Goal: Task Accomplishment & Management: Manage account settings

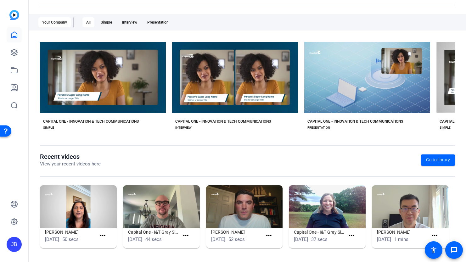
scroll to position [93, 0]
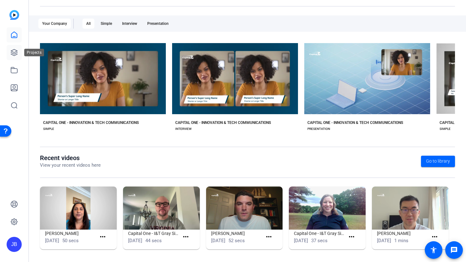
click at [13, 59] on link at bounding box center [14, 52] width 15 height 15
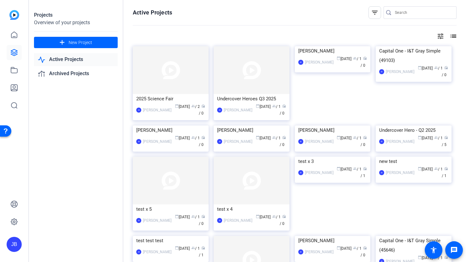
click at [93, 59] on link "Active Projects" at bounding box center [76, 59] width 84 height 13
click at [168, 113] on div "JB Jonathan Black calendar_today Sep 22 group / 2 radio / 0" at bounding box center [170, 109] width 69 height 13
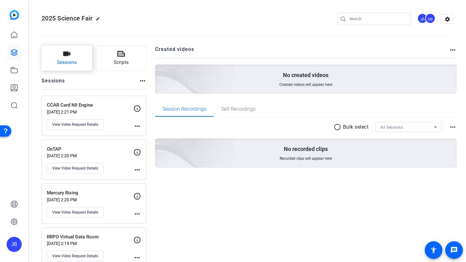
click at [69, 62] on span "Sessions" at bounding box center [67, 62] width 20 height 7
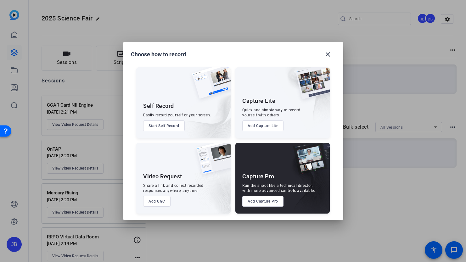
click at [165, 200] on button "Add UGC" at bounding box center [156, 201] width 27 height 11
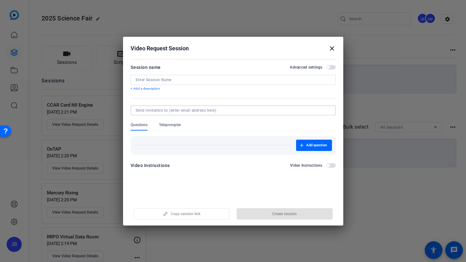
click at [186, 110] on input at bounding box center [232, 110] width 192 height 5
paste input "patrick.mcbride2@capitalone.com"
type input "patrick.mcbride2@capitalone.com"
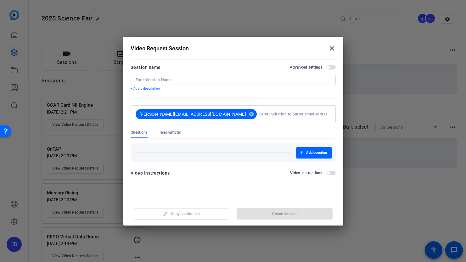
click at [185, 80] on input at bounding box center [233, 79] width 195 height 5
paste input "FS Finance"
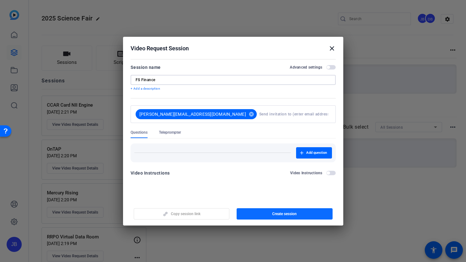
type input "FS Finance"
click at [272, 214] on span "Create session" at bounding box center [284, 213] width 25 height 5
click at [331, 48] on mat-icon "close" at bounding box center [332, 49] width 8 height 8
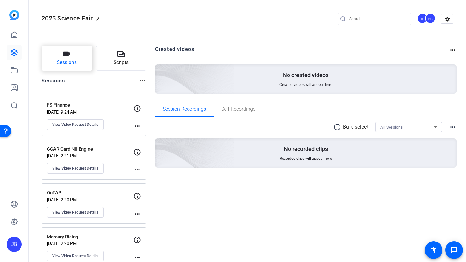
click at [80, 55] on button "Sessions" at bounding box center [67, 58] width 51 height 25
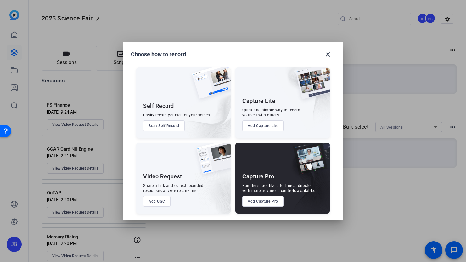
click at [159, 198] on button "Add UGC" at bounding box center [156, 201] width 27 height 11
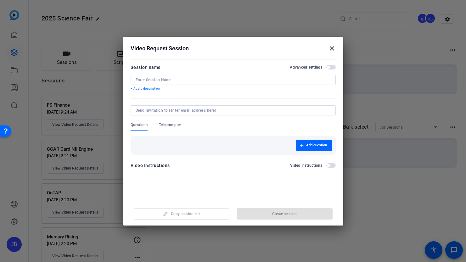
click at [200, 110] on input at bounding box center [232, 110] width 192 height 5
paste input "kevin.patel2@capitalone.com"
type input "kevin.patel2@capitalone.com"
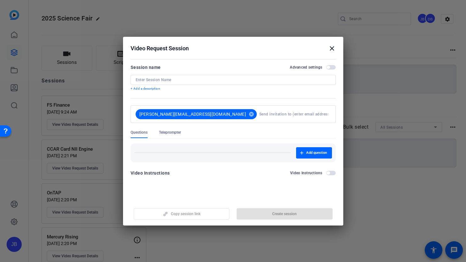
click at [173, 79] on input at bounding box center [233, 79] width 195 height 5
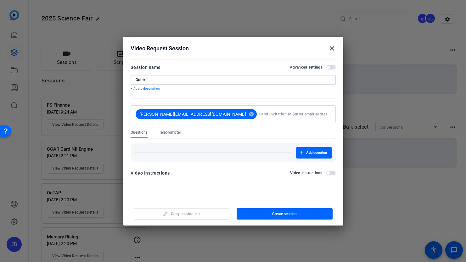
click at [215, 80] on input "Quick" at bounding box center [233, 79] width 195 height 5
type input "QuickSight"
click at [266, 211] on span "button" at bounding box center [284, 213] width 96 height 15
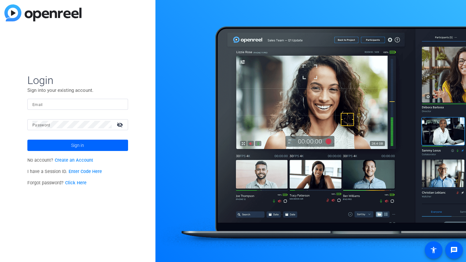
click at [116, 103] on input "Email" at bounding box center [77, 104] width 91 height 8
type input "jonathan.black@capitalone.com"
click at [27, 140] on button "Sign in" at bounding box center [77, 145] width 101 height 11
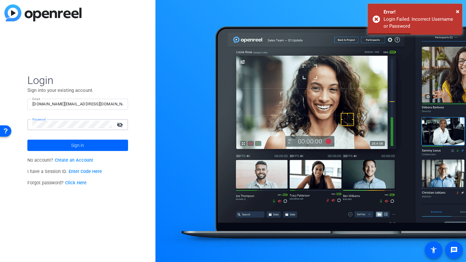
click at [27, 140] on button "Sign in" at bounding box center [77, 145] width 101 height 11
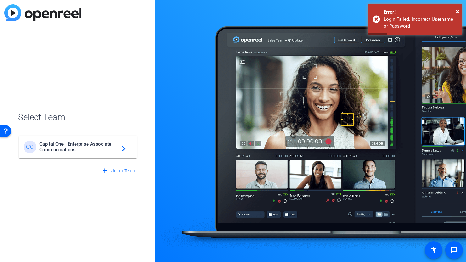
click at [89, 147] on span "Capital One - Enterprise Associate Communications" at bounding box center [78, 146] width 79 height 11
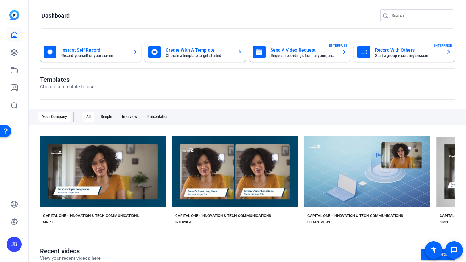
click at [22, 50] on div "JB" at bounding box center [14, 131] width 28 height 262
click at [14, 50] on icon at bounding box center [14, 52] width 6 height 6
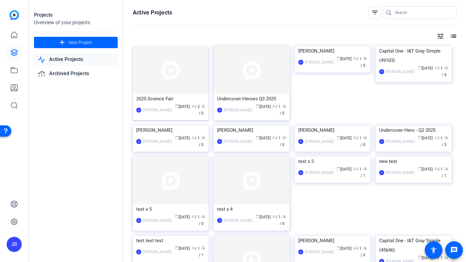
click at [164, 109] on div "[PERSON_NAME]" at bounding box center [157, 110] width 29 height 6
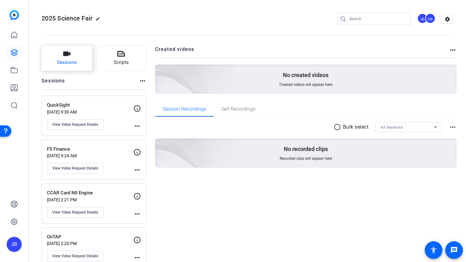
click at [69, 59] on span "Sessions" at bounding box center [67, 62] width 20 height 7
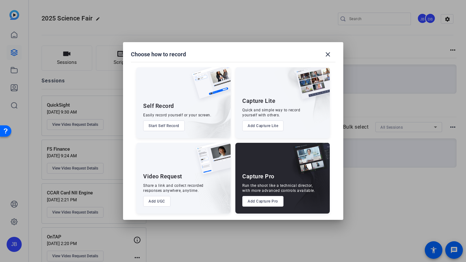
click at [158, 194] on div "Video Request Share a link and collect recorded responses anywhere, anytime. Ad…" at bounding box center [183, 178] width 94 height 71
click at [158, 198] on button "Add UGC" at bounding box center [156, 201] width 27 height 11
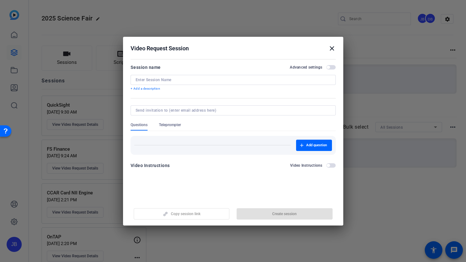
click at [186, 83] on div at bounding box center [233, 80] width 195 height 10
click at [185, 81] on input at bounding box center [233, 79] width 195 height 5
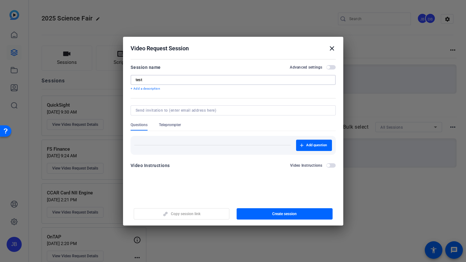
type input "test"
type input "jonathan.black@capitalone.com"
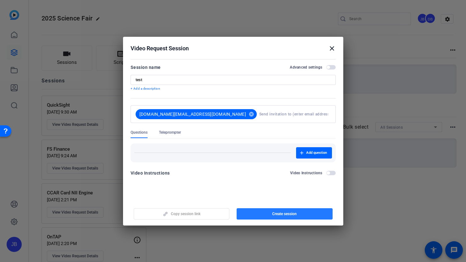
click at [270, 214] on span "button" at bounding box center [284, 213] width 96 height 15
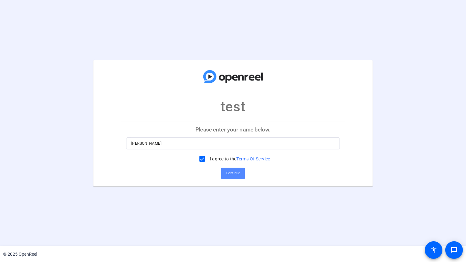
click at [236, 174] on span "Continue" at bounding box center [233, 173] width 14 height 9
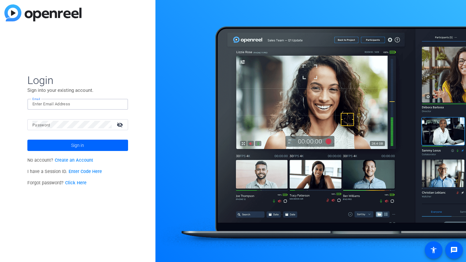
click at [102, 105] on input "Email" at bounding box center [77, 104] width 91 height 8
type input "jonathan.black@capitalone.com"
click at [27, 140] on button "Sign in" at bounding box center [77, 145] width 101 height 11
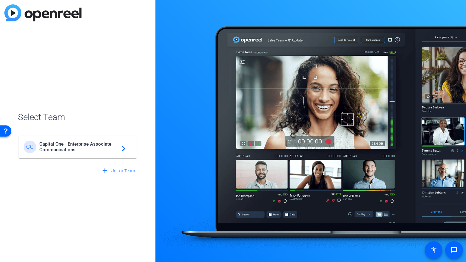
click at [78, 148] on span "Capital One - Enterprise Associate Communications" at bounding box center [78, 146] width 79 height 11
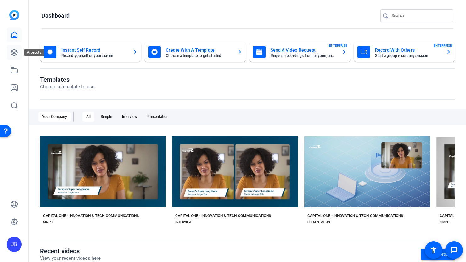
click at [16, 55] on icon at bounding box center [14, 53] width 8 height 8
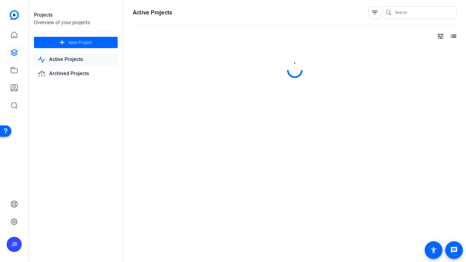
click at [79, 60] on link "Active Projects" at bounding box center [76, 59] width 84 height 13
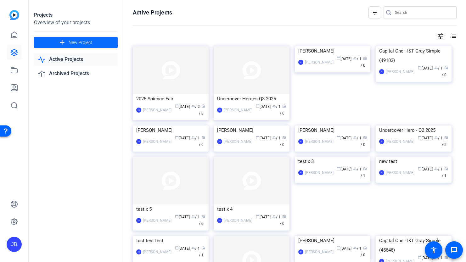
click at [81, 44] on span "New Project" at bounding box center [81, 42] width 24 height 7
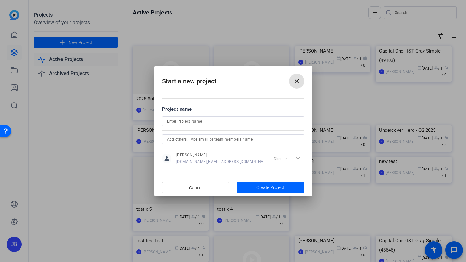
click at [302, 75] on span at bounding box center [296, 81] width 15 height 15
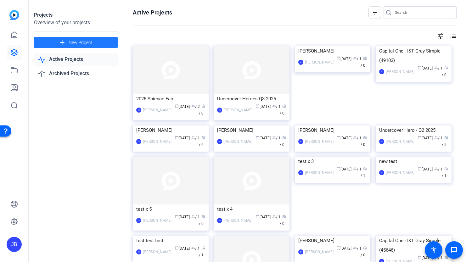
click at [97, 56] on link "Active Projects" at bounding box center [76, 59] width 84 height 13
click at [17, 29] on link at bounding box center [14, 34] width 15 height 15
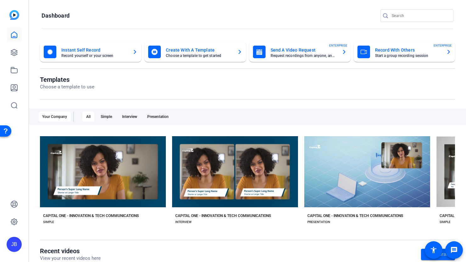
click at [92, 50] on mat-card-title "Instant Self Record" at bounding box center [94, 50] width 66 height 8
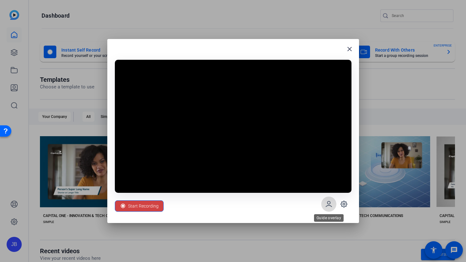
click at [333, 202] on span at bounding box center [328, 204] width 15 height 15
click at [148, 205] on span "Start Recording" at bounding box center [143, 206] width 31 height 12
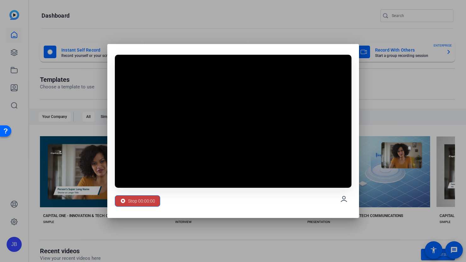
click at [147, 201] on span "Stop 00:00:00" at bounding box center [141, 201] width 27 height 12
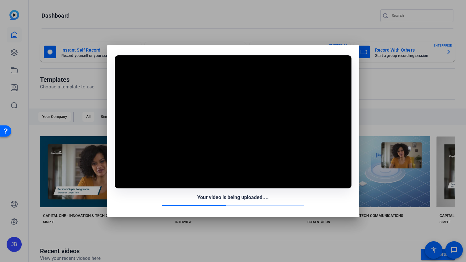
click at [379, 79] on div at bounding box center [233, 131] width 466 height 262
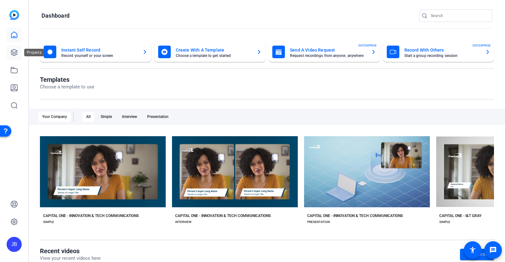
click at [13, 52] on icon at bounding box center [14, 53] width 8 height 8
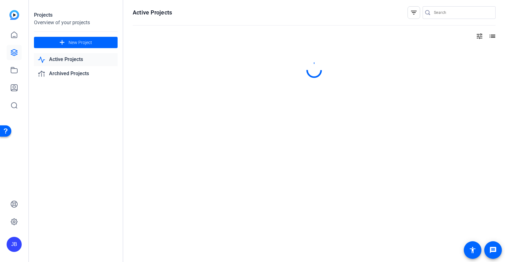
click at [68, 58] on link "Active Projects" at bounding box center [76, 59] width 84 height 13
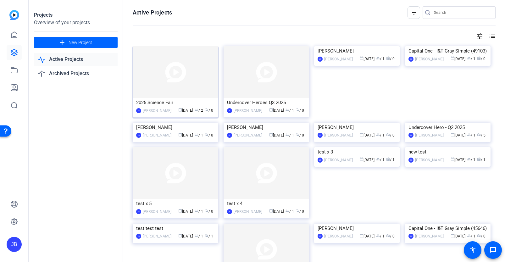
click at [158, 104] on div "2025 Science Fair" at bounding box center [175, 102] width 79 height 9
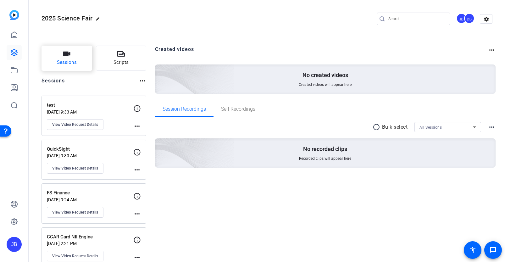
click at [67, 55] on icon "button" at bounding box center [66, 54] width 7 height 4
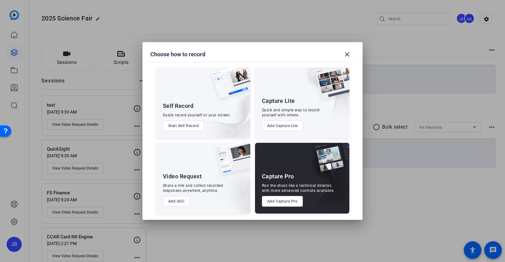
click at [121, 100] on div at bounding box center [252, 131] width 505 height 262
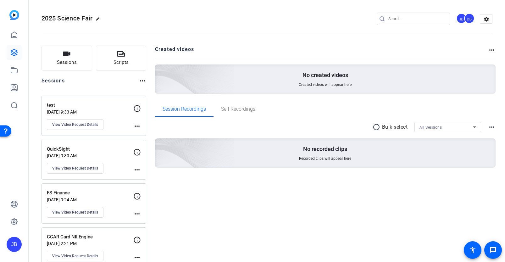
click at [137, 126] on mat-icon "more_horiz" at bounding box center [137, 126] width 8 height 8
click at [146, 134] on span "Archive Session" at bounding box center [152, 135] width 29 height 8
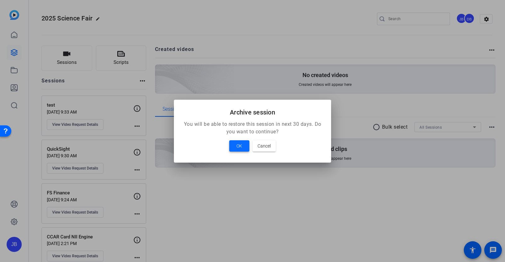
drag, startPoint x: 250, startPoint y: 141, endPoint x: 242, endPoint y: 142, distance: 8.0
click at [242, 142] on div "OK Cancel" at bounding box center [252, 145] width 142 height 11
click at [242, 142] on span at bounding box center [239, 145] width 20 height 15
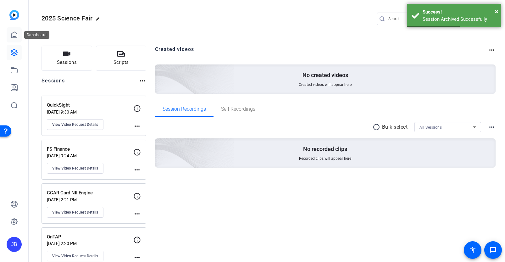
click at [14, 38] on icon at bounding box center [14, 35] width 8 height 8
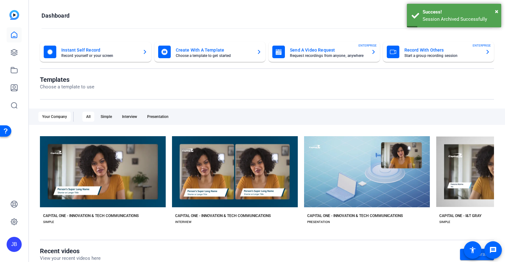
click at [325, 54] on mat-card-subtitle "Request recordings from anyone, anywhere" at bounding box center [328, 56] width 76 height 4
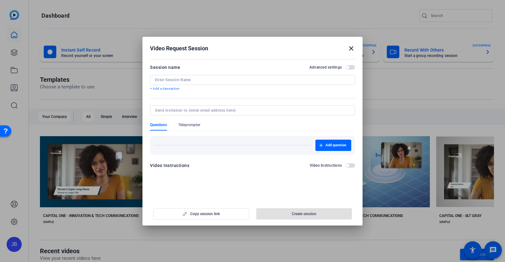
click at [213, 81] on input at bounding box center [252, 79] width 195 height 5
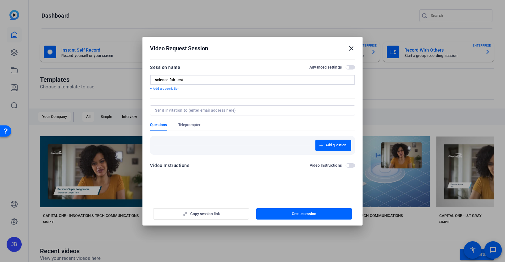
type input "science fair test"
type input "jonathan.black@capitalone.com"
click at [295, 214] on span "Create session" at bounding box center [304, 213] width 25 height 5
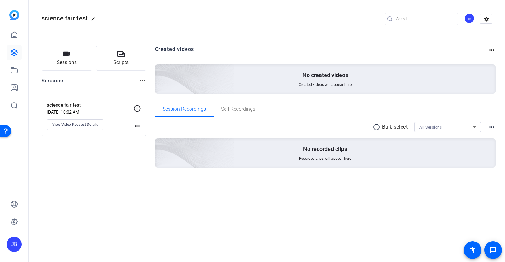
click at [141, 125] on div "science fair test Sep 23, 2025 @ 10:02 AM View Video Request Details more_horiz" at bounding box center [94, 116] width 105 height 40
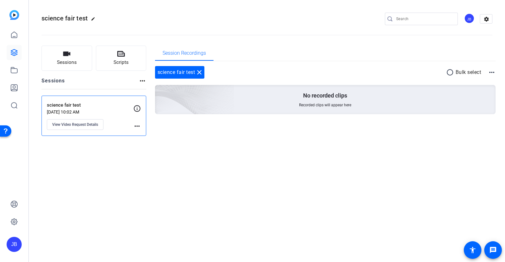
click at [137, 126] on mat-icon "more_horiz" at bounding box center [137, 126] width 8 height 8
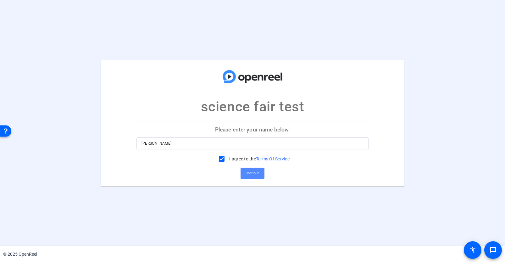
click at [254, 171] on span "Continue" at bounding box center [253, 173] width 14 height 9
